Goal: Entertainment & Leisure: Consume media (video, audio)

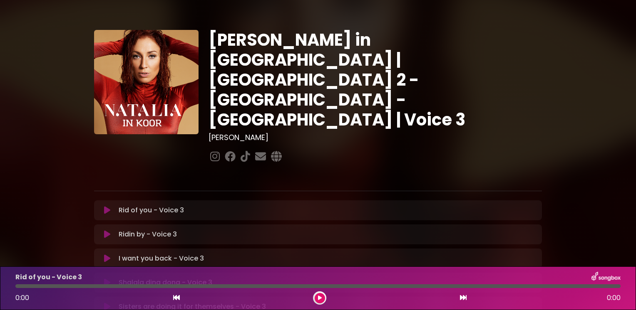
click at [26, 118] on div "[PERSON_NAME] in [GEOGRAPHIC_DATA] | [GEOGRAPHIC_DATA] 2 - [GEOGRAPHIC_DATA] - …" at bounding box center [318, 255] width 636 height 490
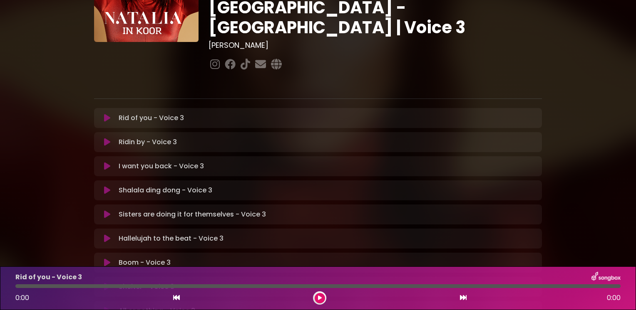
scroll to position [92, 0]
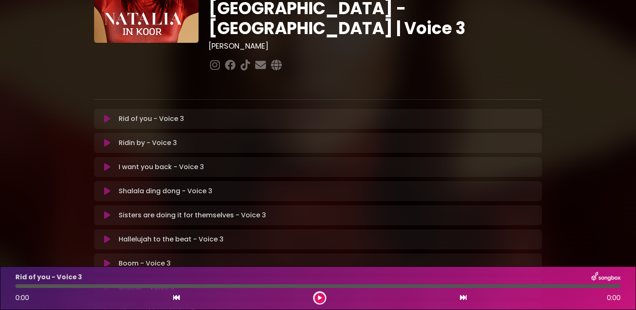
click at [106, 115] on icon at bounding box center [107, 119] width 6 height 8
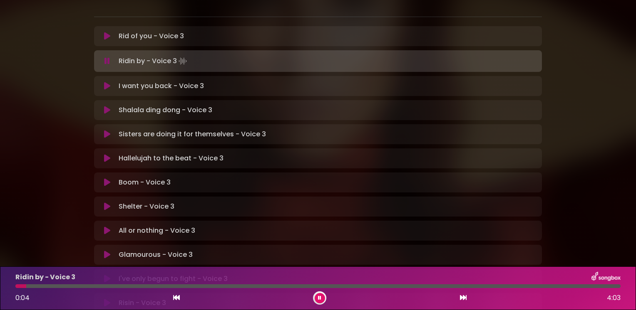
scroll to position [175, 0]
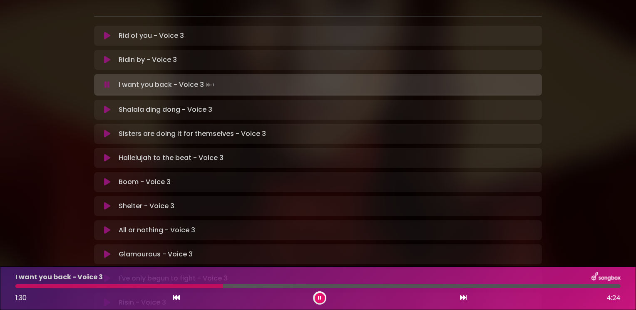
click at [321, 295] on button at bounding box center [319, 298] width 10 height 10
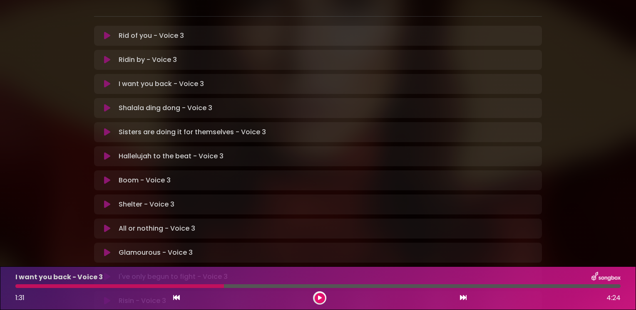
click at [314, 297] on button at bounding box center [319, 298] width 10 height 10
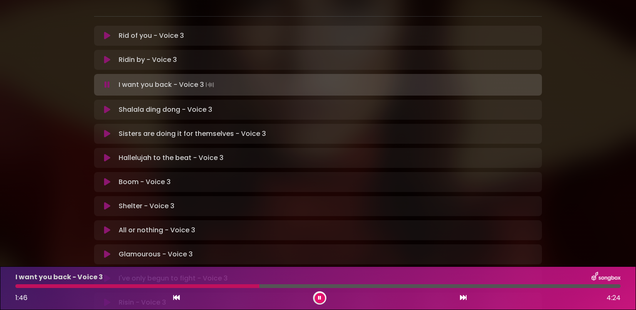
click at [319, 294] on button at bounding box center [319, 298] width 10 height 10
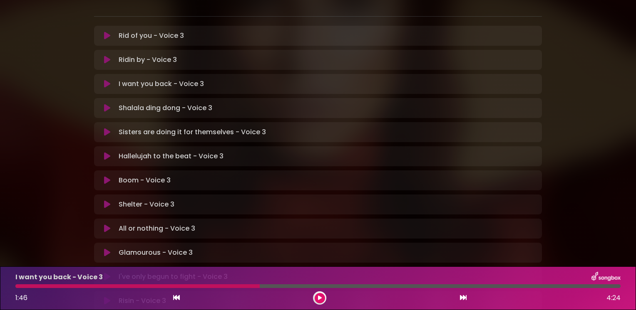
click at [319, 294] on button at bounding box center [319, 298] width 10 height 10
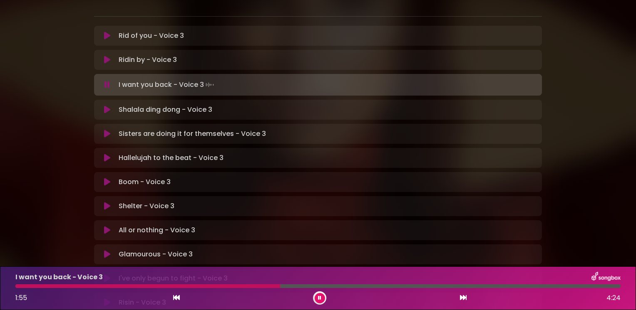
click at [319, 294] on button at bounding box center [319, 298] width 10 height 10
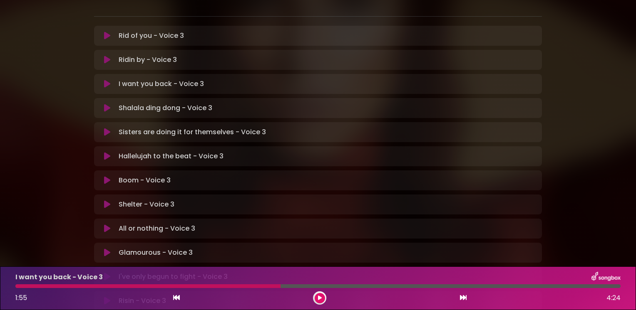
click at [191, 282] on div "I want you back - Voice 3" at bounding box center [317, 277] width 615 height 11
click at [190, 287] on div at bounding box center [147, 287] width 265 height 4
click at [190, 282] on div "I want you back - Voice 3" at bounding box center [317, 277] width 615 height 11
click at [318, 294] on button at bounding box center [319, 298] width 10 height 10
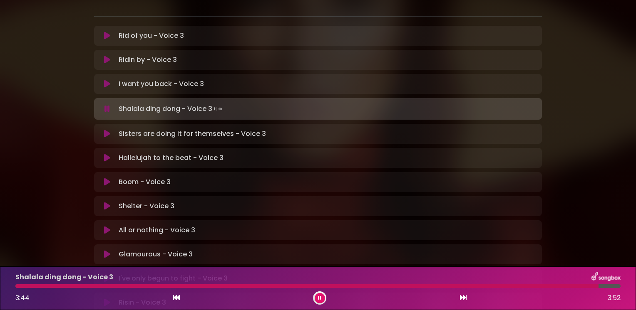
click at [318, 297] on icon at bounding box center [319, 298] width 3 height 5
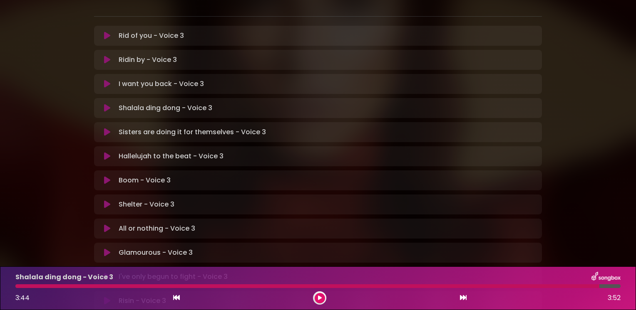
click at [106, 128] on icon at bounding box center [107, 132] width 6 height 8
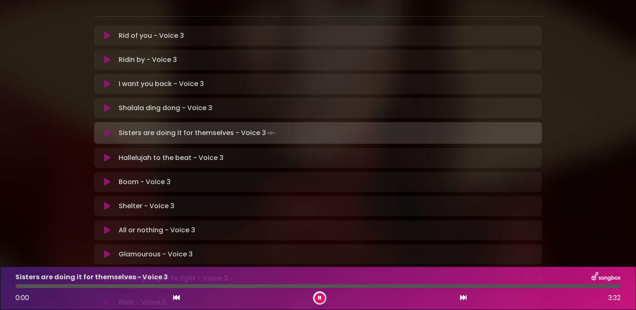
click at [88, 96] on div "[PERSON_NAME] in [GEOGRAPHIC_DATA] | [GEOGRAPHIC_DATA] 2 - [GEOGRAPHIC_DATA] - …" at bounding box center [317, 81] width 549 height 492
click at [52, 99] on div "[PERSON_NAME] in [GEOGRAPHIC_DATA] | [GEOGRAPHIC_DATA] 2 - [GEOGRAPHIC_DATA] - …" at bounding box center [317, 81] width 549 height 492
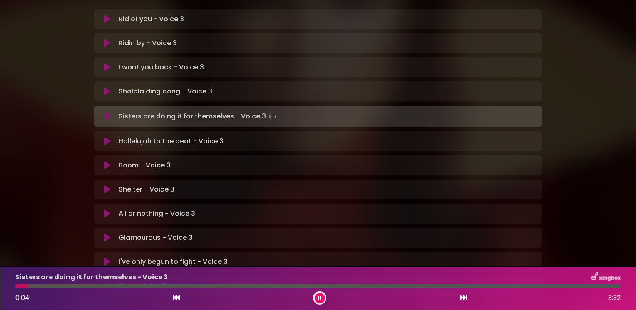
scroll to position [208, 0]
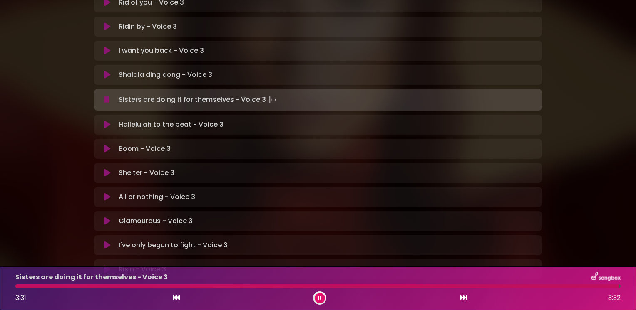
click at [107, 121] on icon at bounding box center [107, 125] width 6 height 8
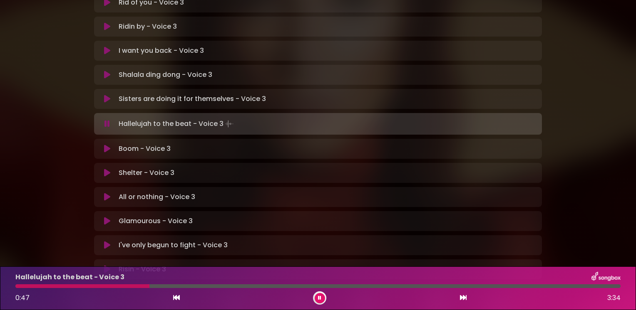
click at [120, 285] on div at bounding box center [82, 287] width 134 height 4
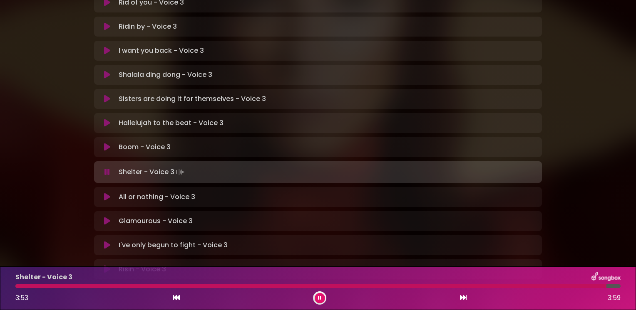
click at [104, 193] on icon at bounding box center [107, 197] width 6 height 8
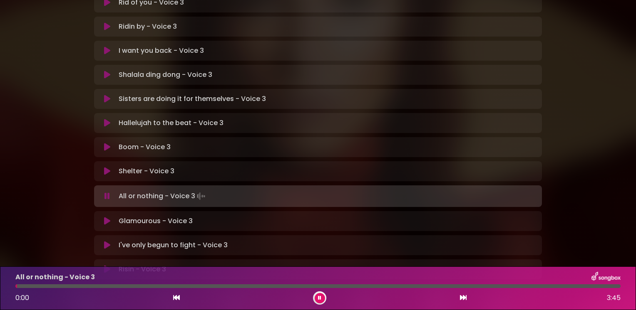
click at [319, 292] on div at bounding box center [319, 298] width 13 height 13
click at [318, 288] on div at bounding box center [317, 287] width 605 height 4
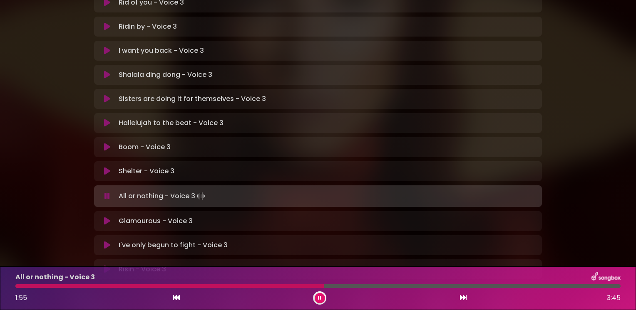
click at [319, 297] on icon at bounding box center [319, 298] width 3 height 5
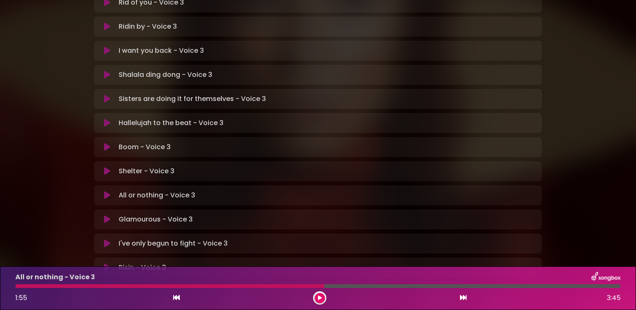
click at [105, 191] on icon at bounding box center [107, 195] width 6 height 8
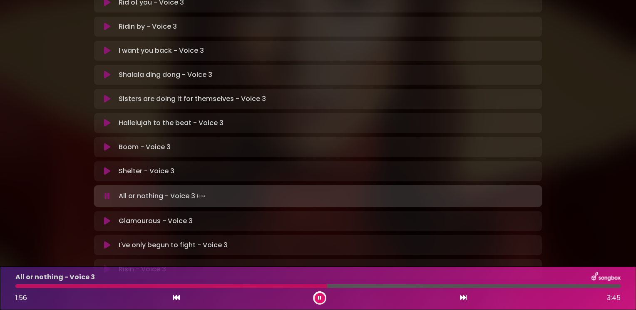
click at [105, 192] on icon at bounding box center [106, 196] width 5 height 8
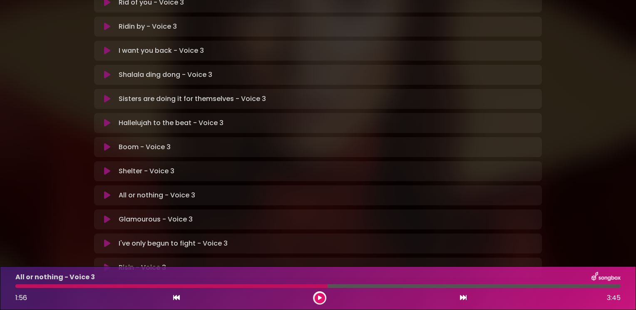
click at [22, 285] on div at bounding box center [171, 287] width 312 height 4
click at [22, 284] on div "All or nothing - Voice 3 1:56 3:45" at bounding box center [317, 288] width 615 height 33
click at [317, 298] on button at bounding box center [319, 298] width 10 height 10
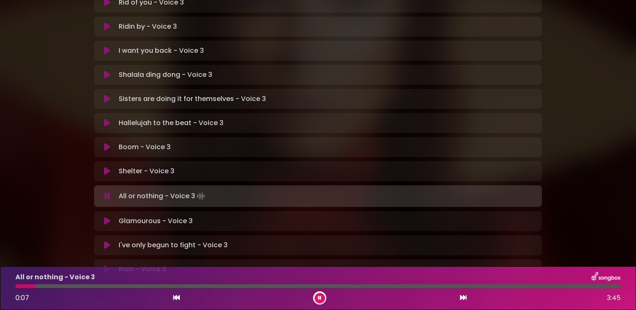
click at [319, 297] on icon at bounding box center [319, 298] width 3 height 5
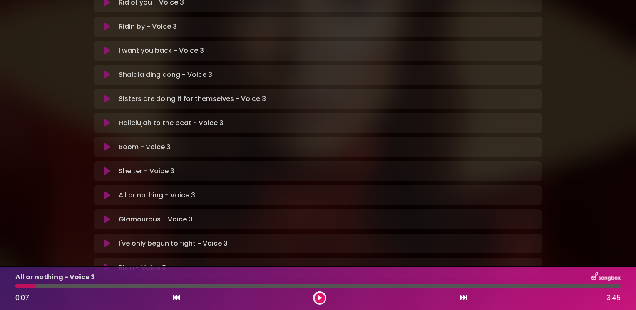
click at [319, 297] on icon at bounding box center [320, 298] width 4 height 5
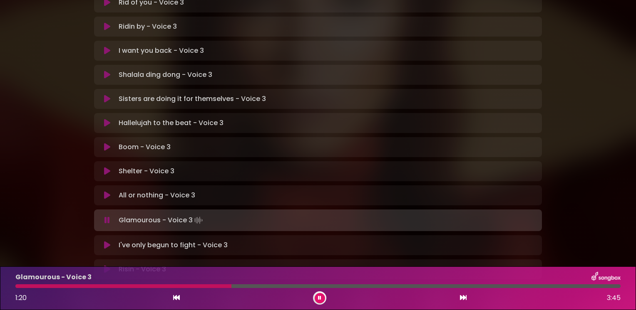
click at [317, 292] on div "1:20 3:45" at bounding box center [317, 298] width 615 height 13
click at [106, 241] on icon at bounding box center [107, 245] width 6 height 8
